Goal: Task Accomplishment & Management: Complete application form

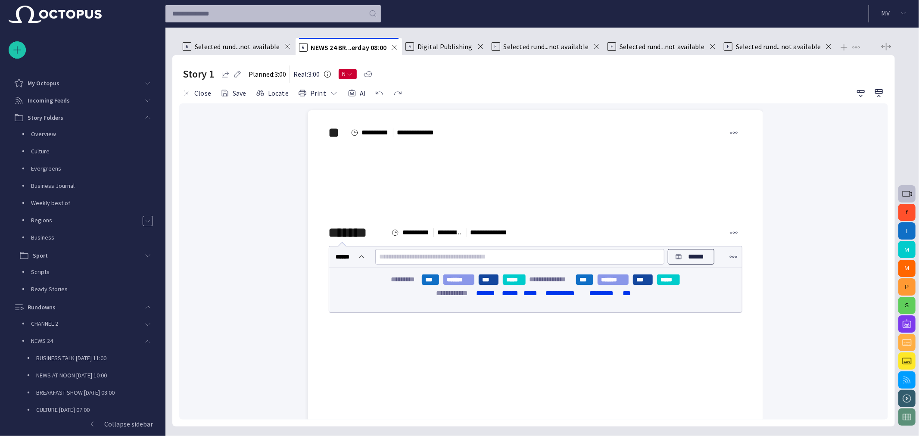
click at [225, 49] on span "Selected rund...not available" at bounding box center [237, 46] width 85 height 9
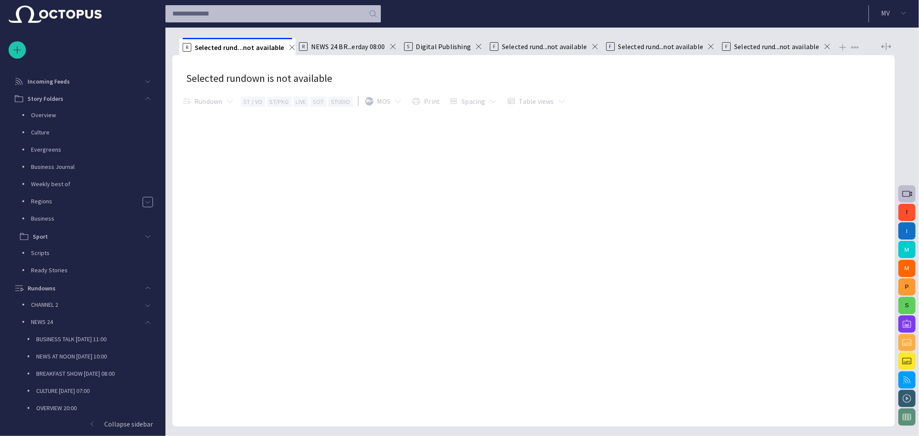
scroll to position [210, 0]
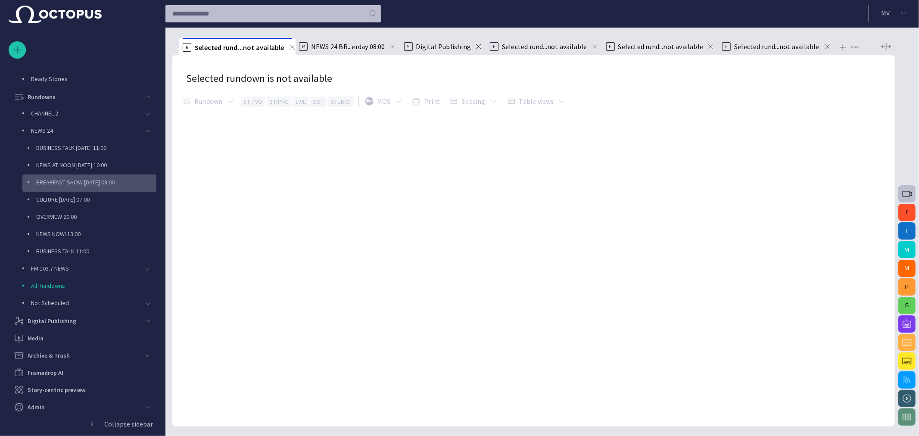
click at [67, 180] on p "BREAKFAST SHOW [DATE] 08:00" at bounding box center [96, 182] width 120 height 9
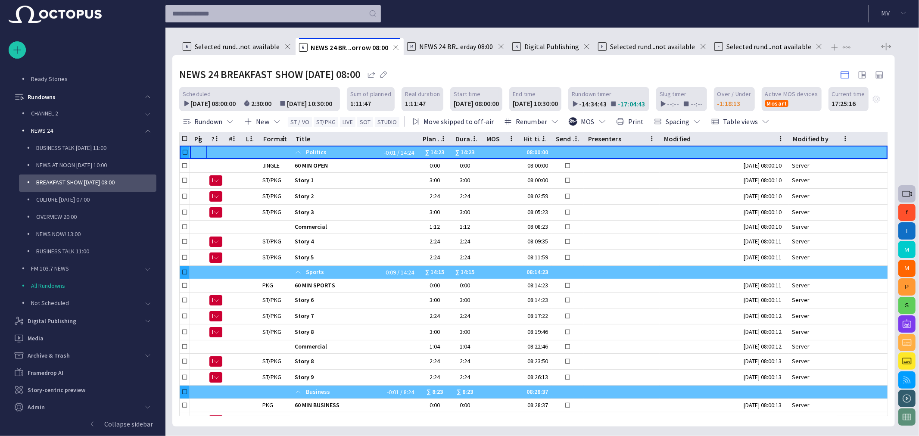
click at [540, 49] on span "Digital Publishing" at bounding box center [551, 46] width 55 height 9
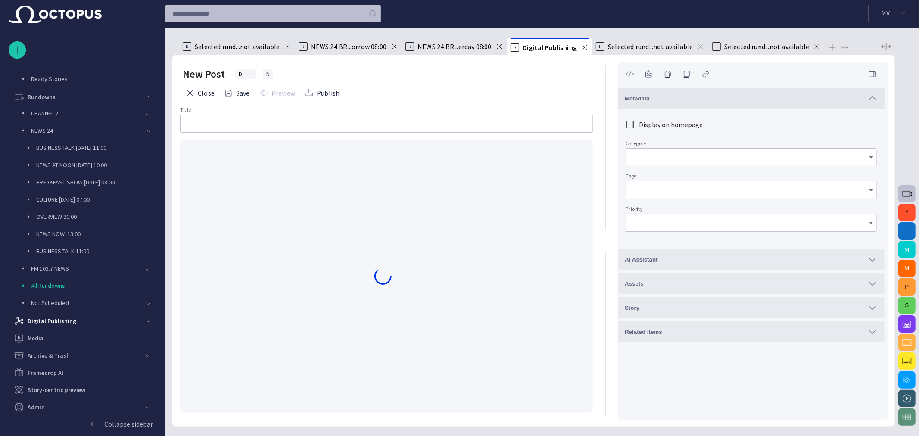
type input "********"
type input "*"
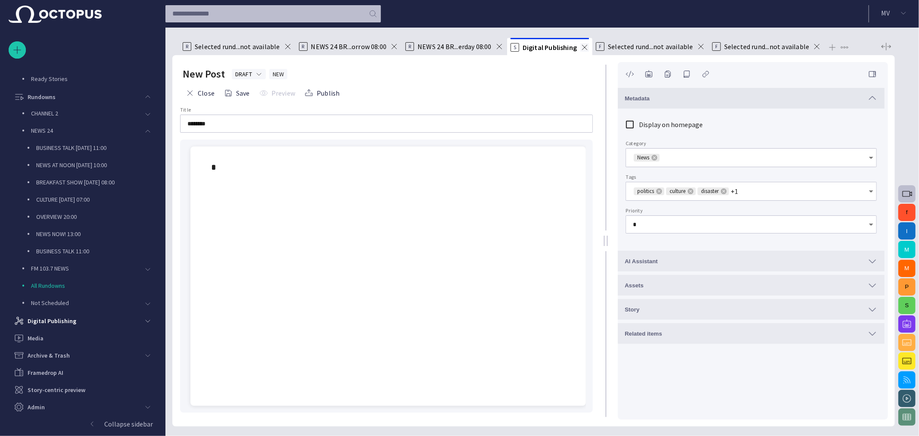
click at [581, 49] on span at bounding box center [584, 47] width 9 height 9
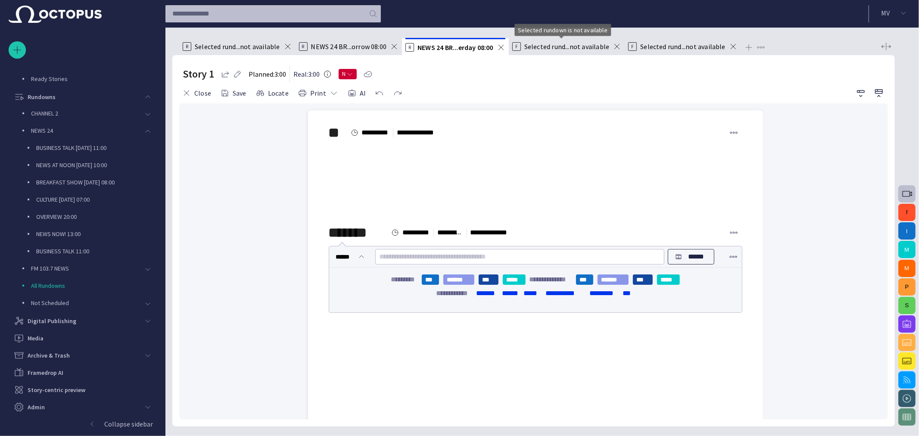
click at [580, 49] on span "Selected rund...not available" at bounding box center [566, 46] width 85 height 9
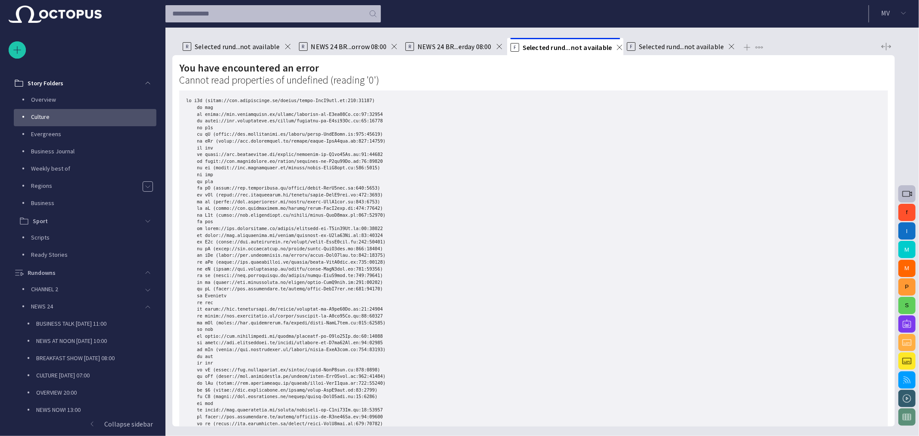
click at [650, 52] on div "F Selected rund...not available" at bounding box center [681, 46] width 109 height 17
click at [661, 45] on span "Selected rund...not available" at bounding box center [681, 46] width 85 height 9
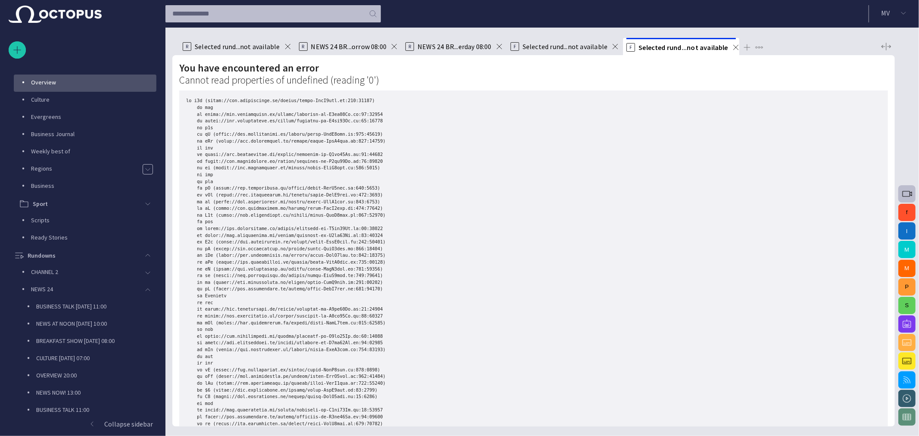
click at [584, 45] on span "Selected rund...not available" at bounding box center [564, 46] width 85 height 9
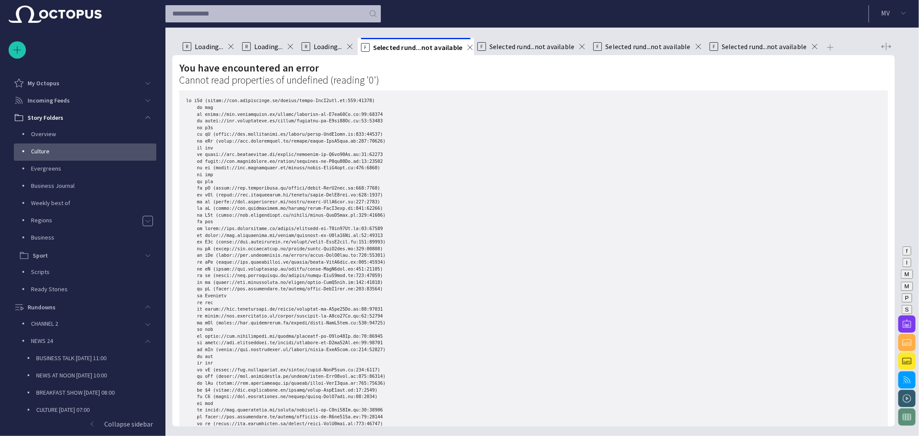
scroll to position [34, 0]
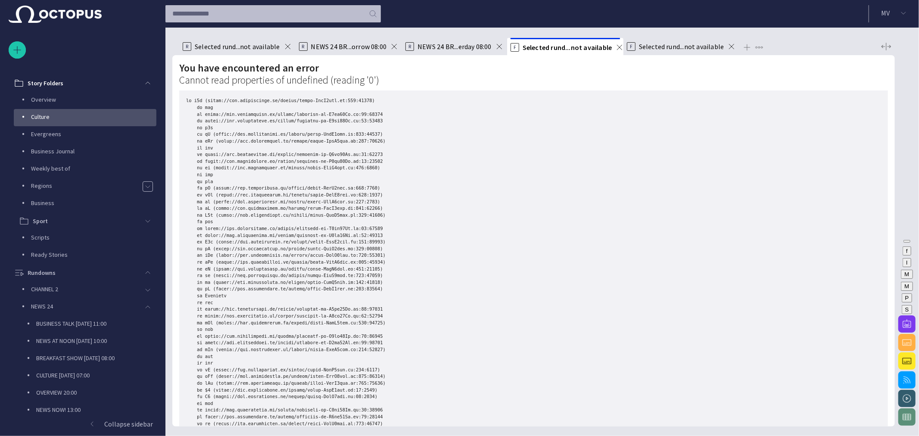
click at [657, 52] on div "F Selected rund...not available" at bounding box center [681, 46] width 109 height 17
click at [659, 48] on span "Selected rund...not available" at bounding box center [681, 46] width 85 height 9
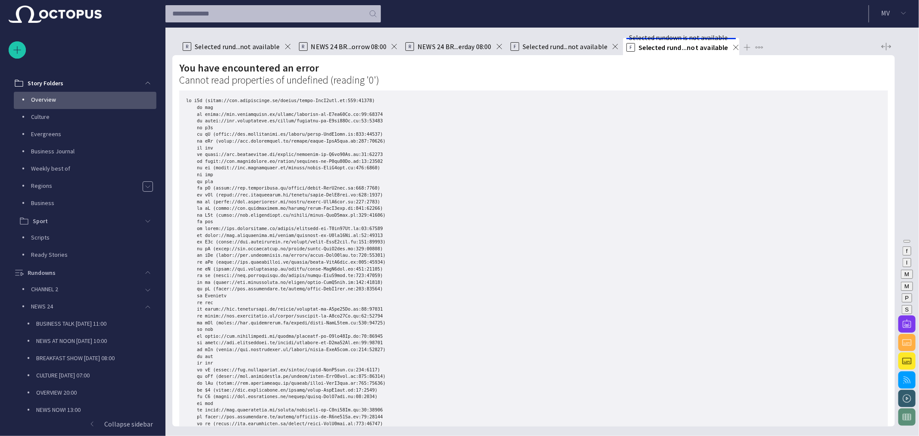
scroll to position [52, 0]
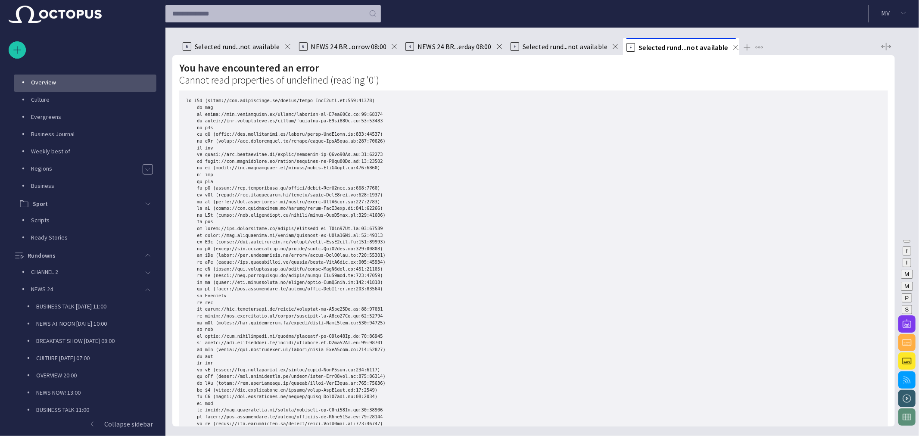
click at [582, 47] on span "Selected rund...not available" at bounding box center [564, 46] width 85 height 9
click at [470, 45] on span "NEWS 24 BR...erday 08:00" at bounding box center [454, 46] width 74 height 9
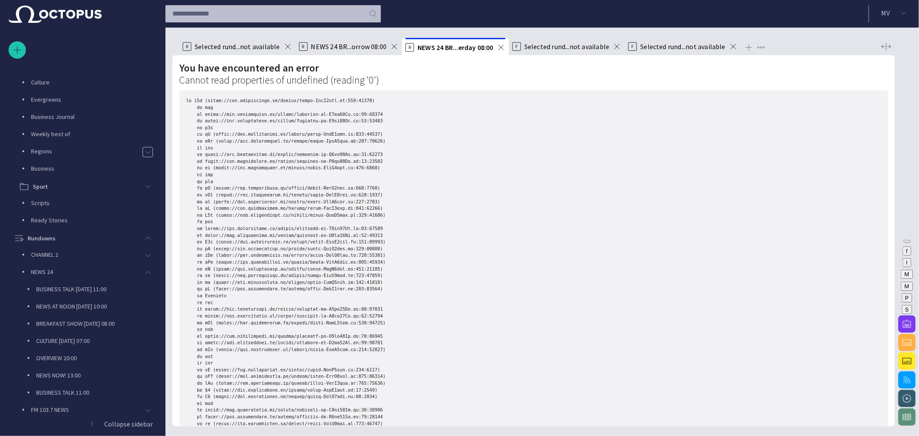
click at [565, 45] on span "Selected rund...not available" at bounding box center [566, 46] width 85 height 9
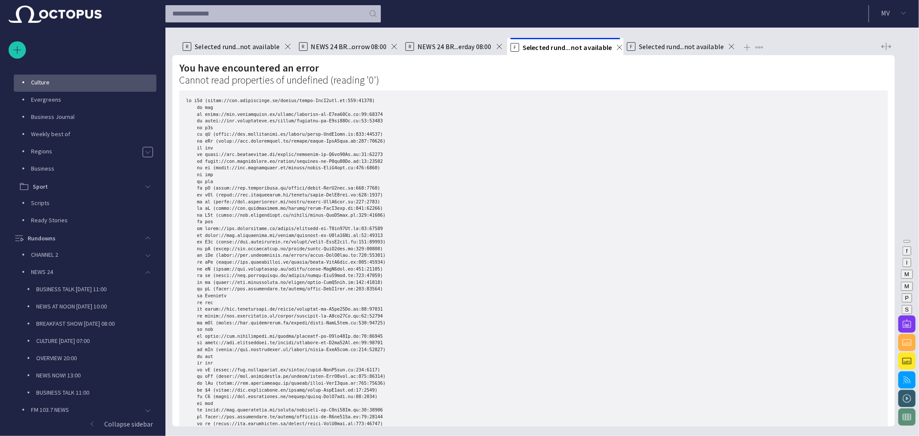
scroll to position [34, 0]
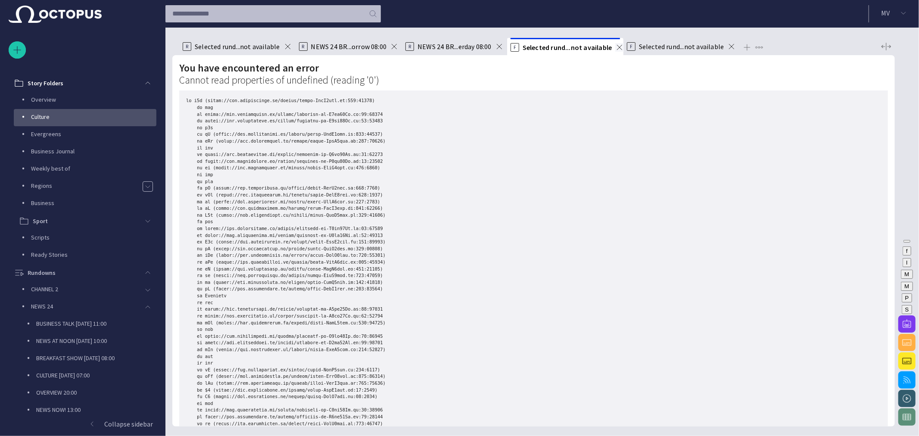
click at [618, 45] on span at bounding box center [619, 47] width 9 height 9
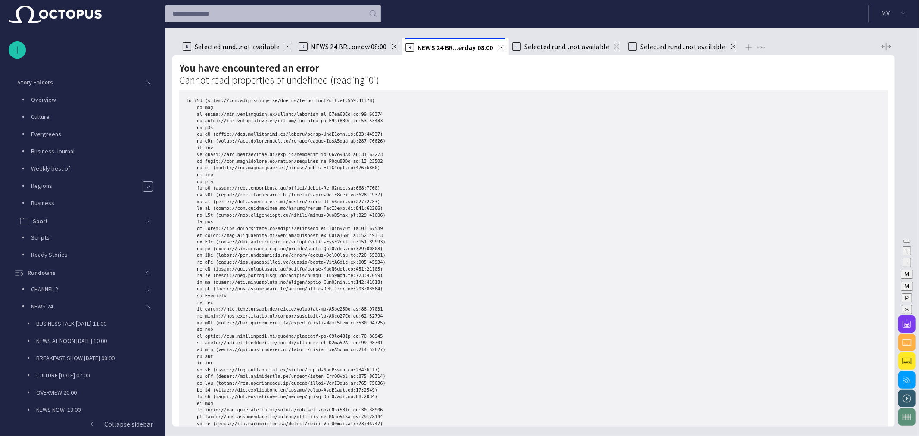
click at [580, 45] on span "Selected rund...not available" at bounding box center [566, 46] width 85 height 9
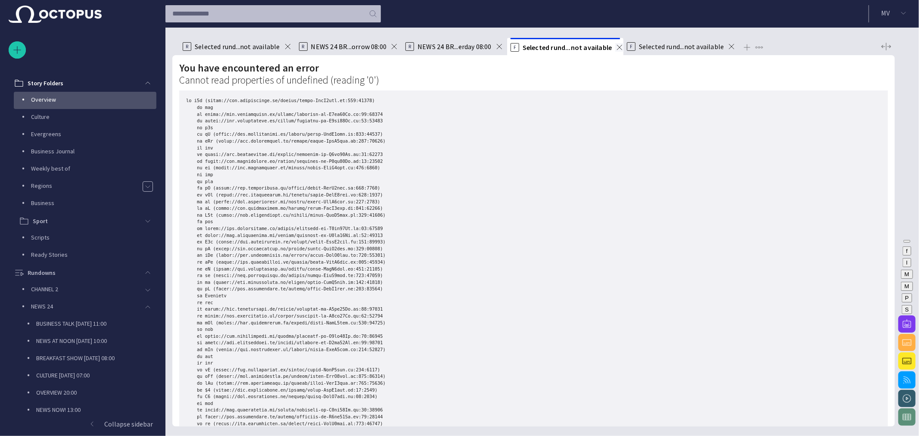
click at [616, 44] on span at bounding box center [619, 47] width 9 height 9
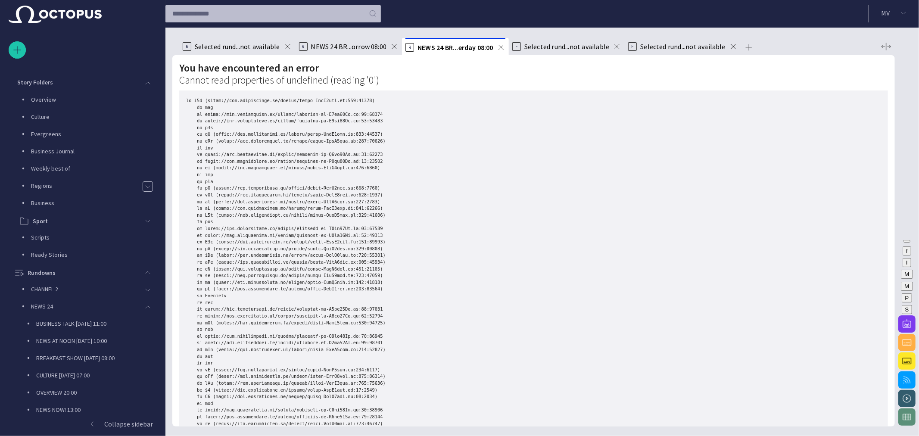
click at [584, 44] on span "Selected rund...not available" at bounding box center [566, 46] width 85 height 9
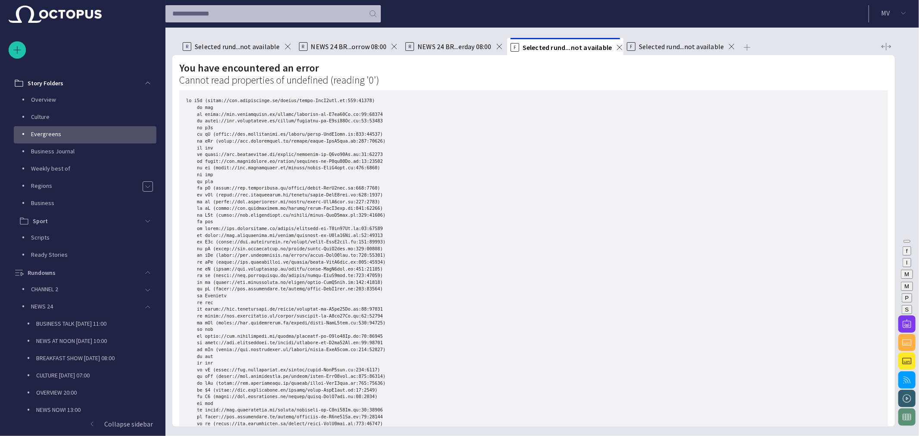
click at [616, 45] on span at bounding box center [619, 47] width 9 height 9
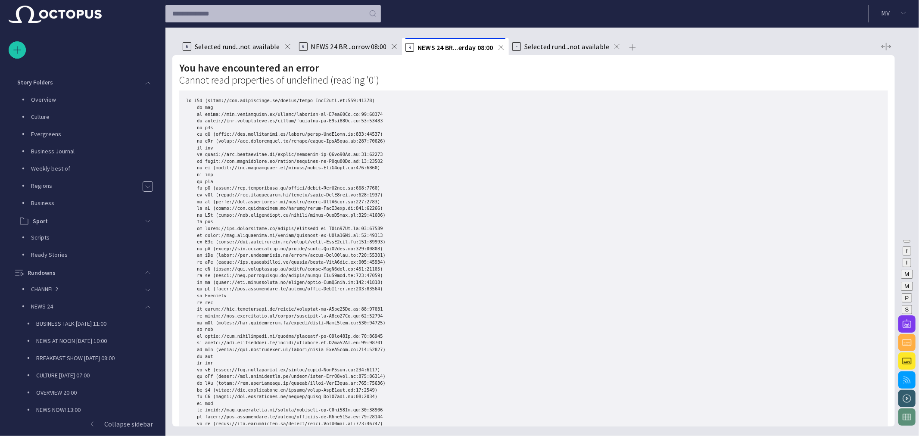
click at [616, 45] on span at bounding box center [616, 46] width 9 height 9
click at [502, 47] on span at bounding box center [501, 47] width 9 height 9
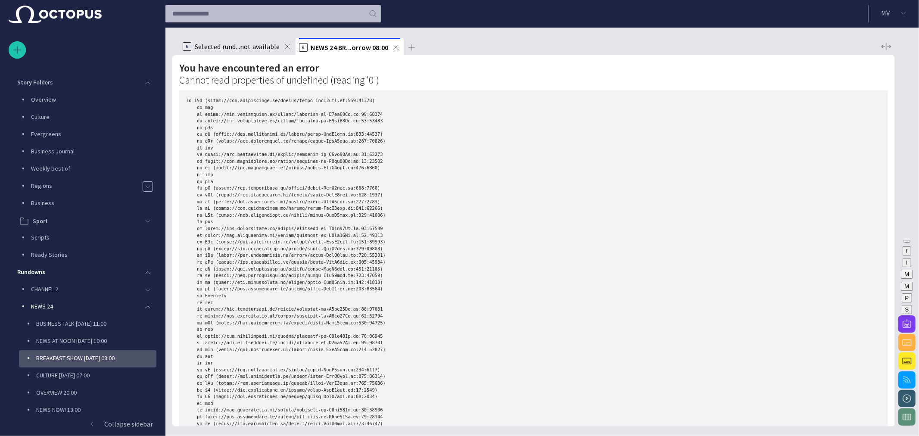
scroll to position [210, 0]
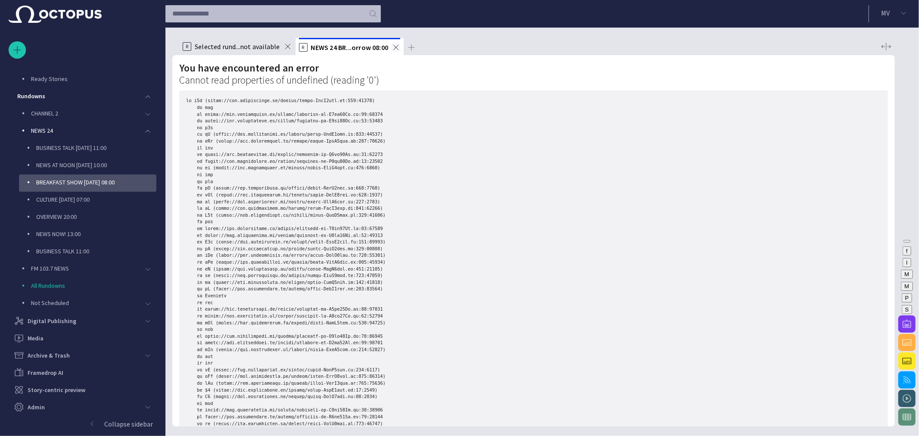
click at [398, 47] on span at bounding box center [395, 47] width 9 height 9
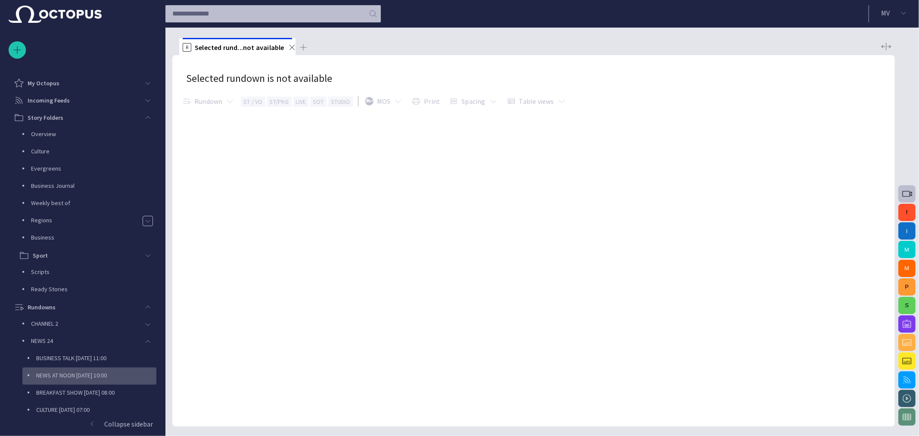
scroll to position [210, 0]
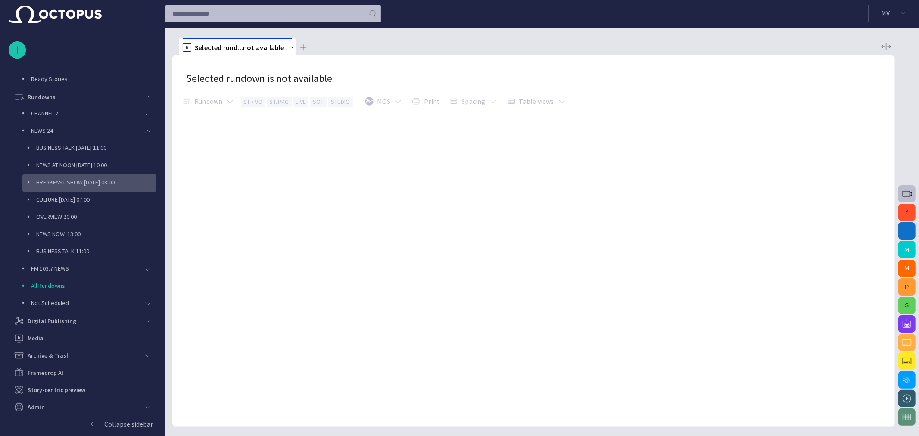
click at [93, 178] on p "BREAKFAST SHOW [DATE] 08:00" at bounding box center [96, 182] width 120 height 9
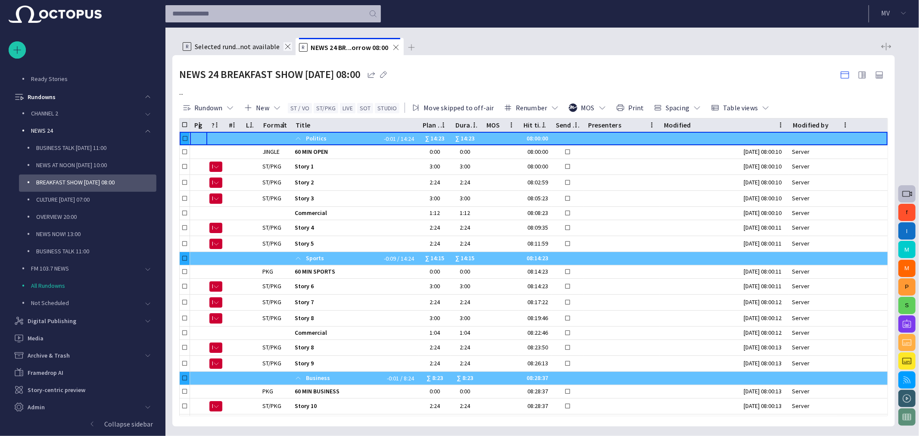
click at [283, 47] on div at bounding box center [287, 46] width 9 height 9
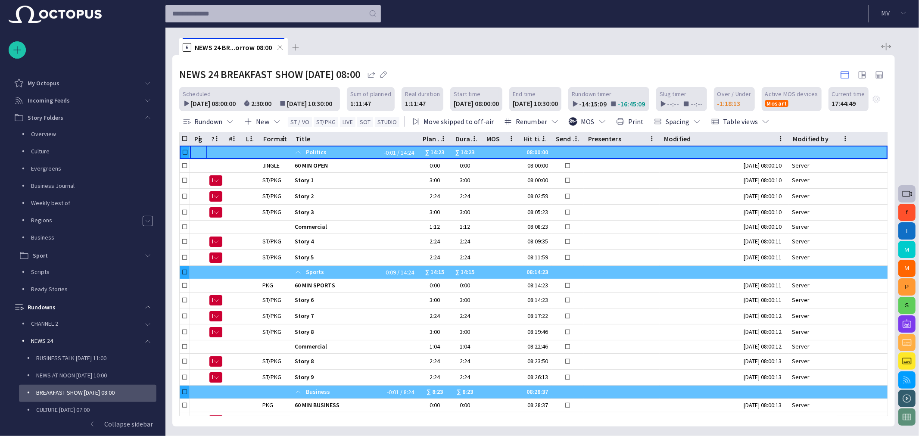
scroll to position [210, 0]
